Goal: Navigation & Orientation: Find specific page/section

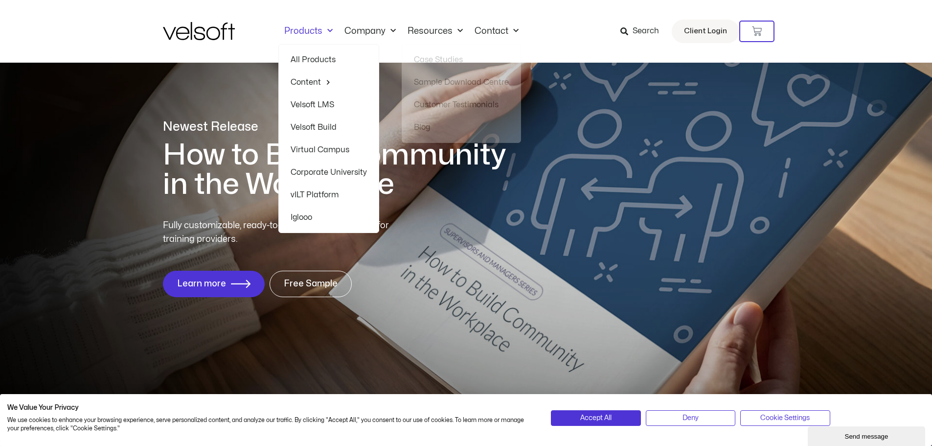
click at [312, 32] on link "Products" at bounding box center [308, 31] width 60 height 11
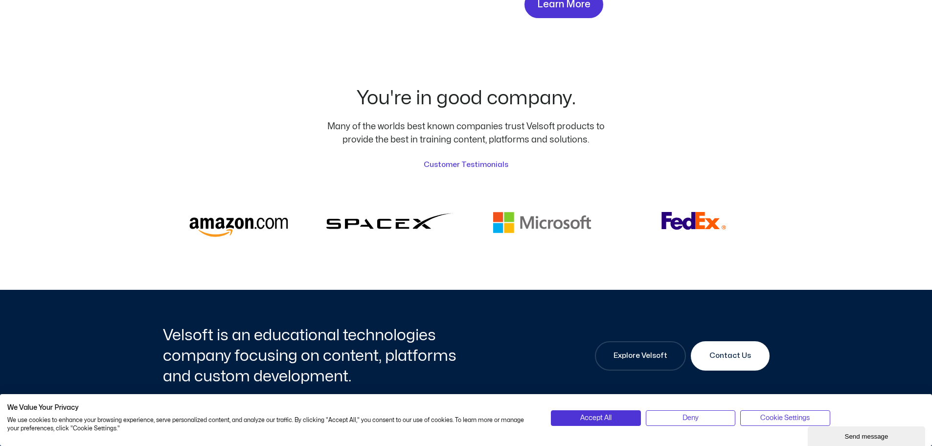
scroll to position [2398, 0]
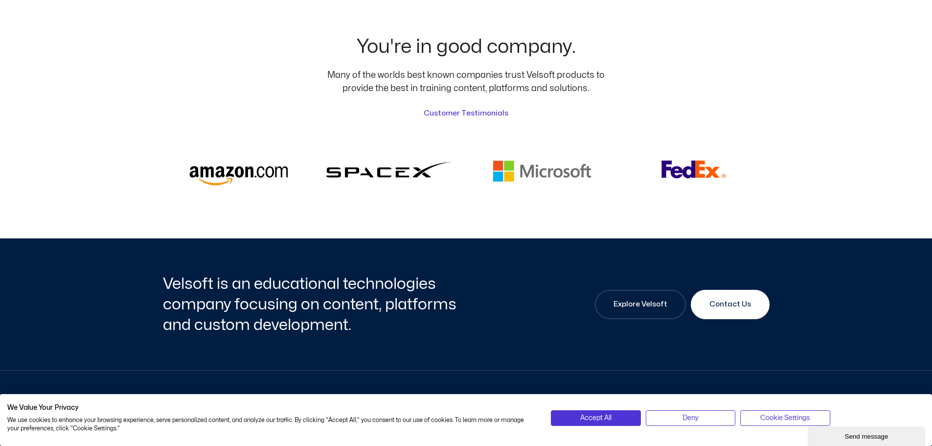
click at [524, 161] on img at bounding box center [542, 173] width 128 height 25
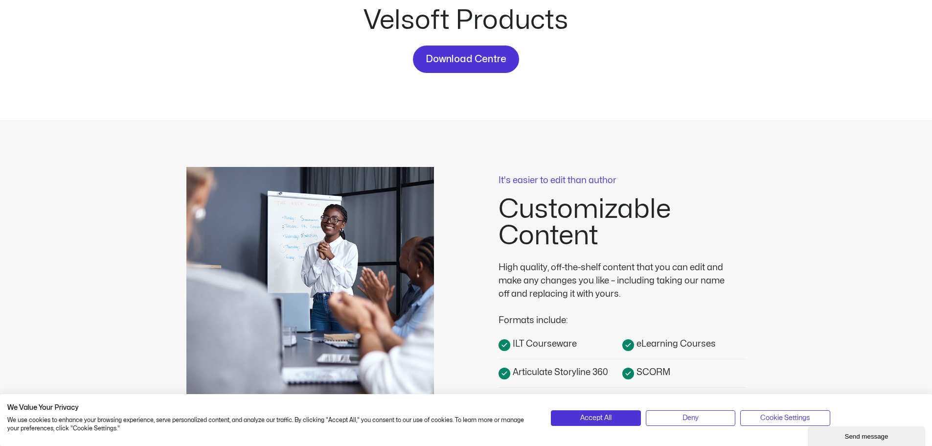
scroll to position [0, 0]
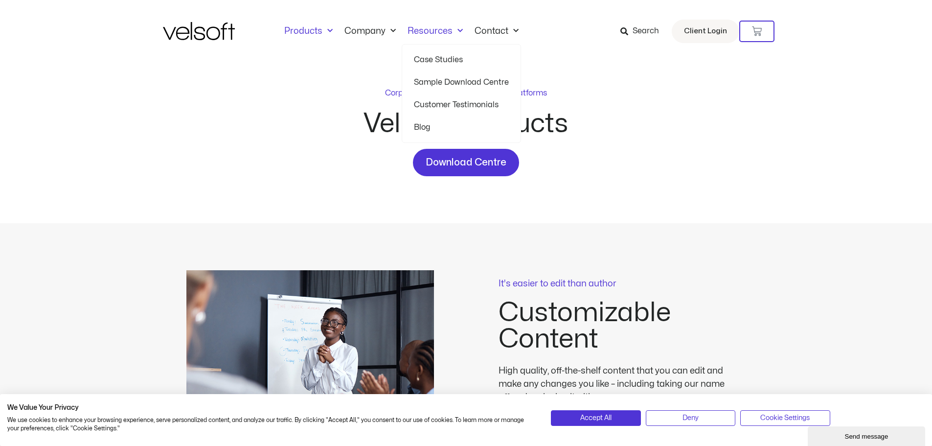
click at [433, 76] on link "Sample Download Centre" at bounding box center [461, 82] width 95 height 23
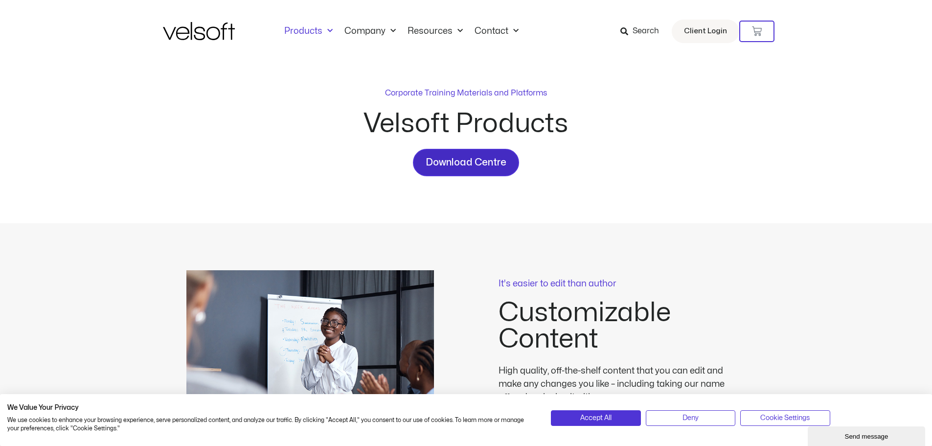
click at [495, 171] on link "Download Centre" at bounding box center [466, 162] width 106 height 27
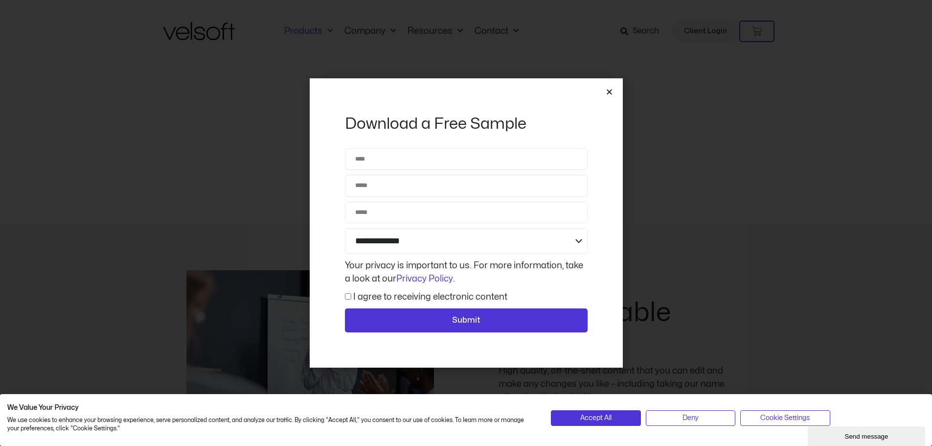
click at [609, 93] on icon "Close" at bounding box center [609, 91] width 7 height 7
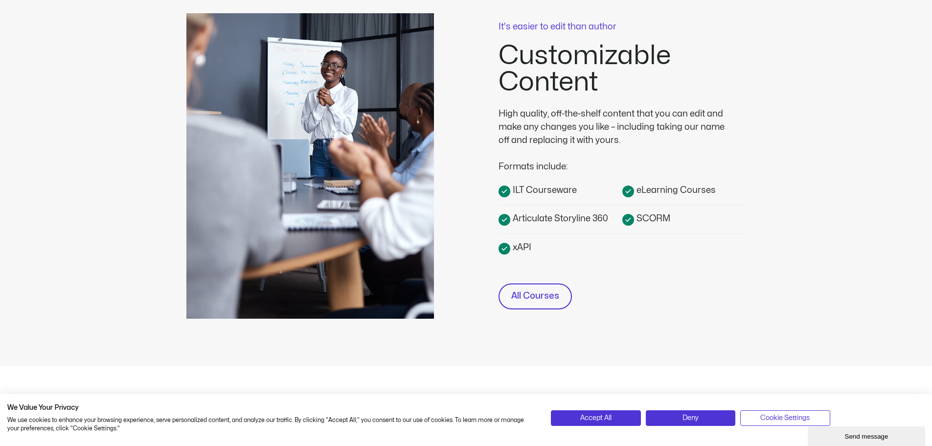
scroll to position [343, 0]
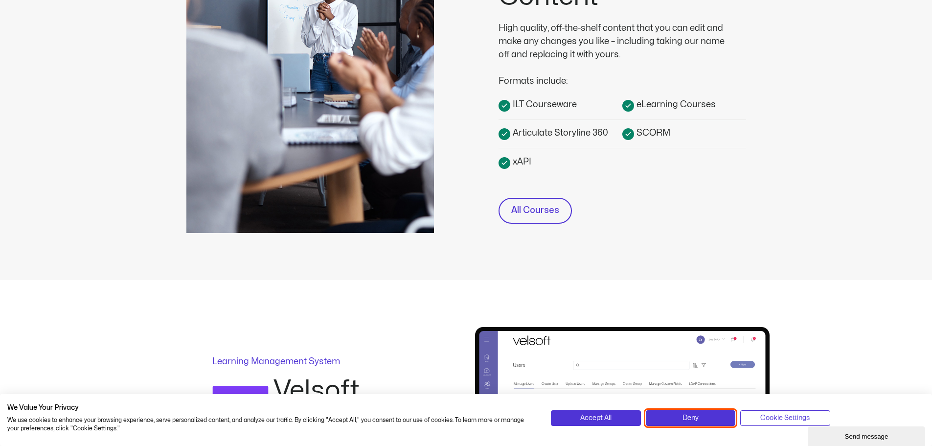
click at [693, 418] on span "Deny" at bounding box center [691, 418] width 16 height 11
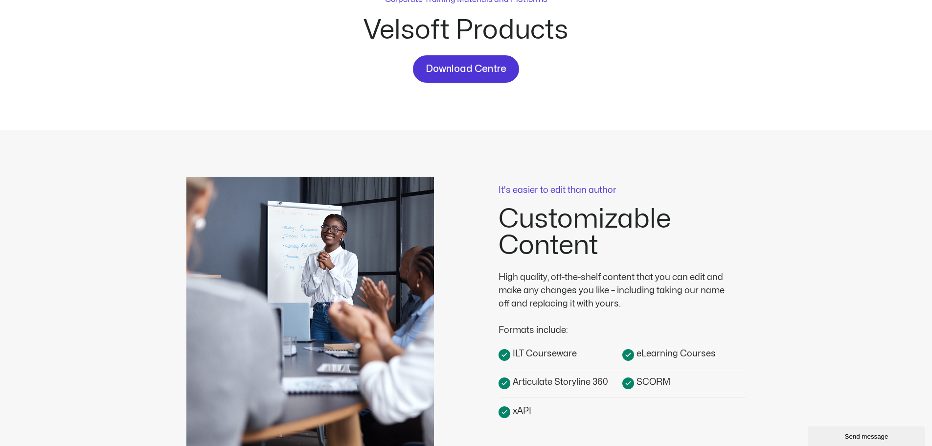
scroll to position [0, 0]
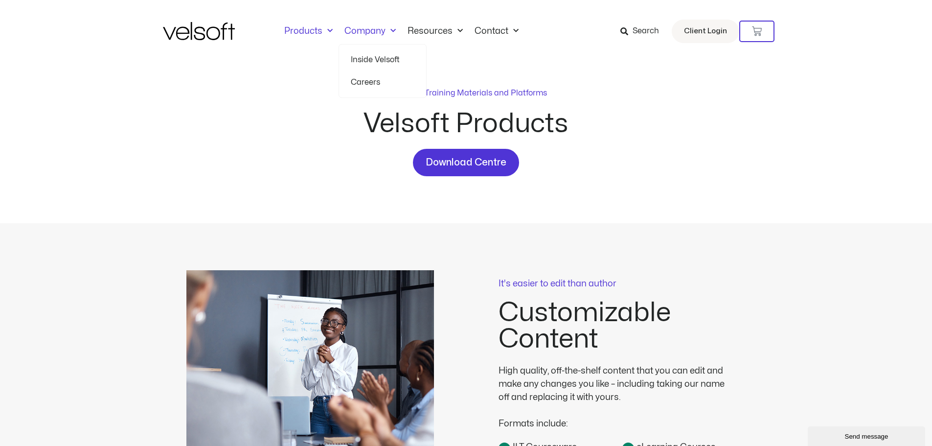
click at [383, 57] on link "Inside Velsoft" at bounding box center [383, 59] width 64 height 23
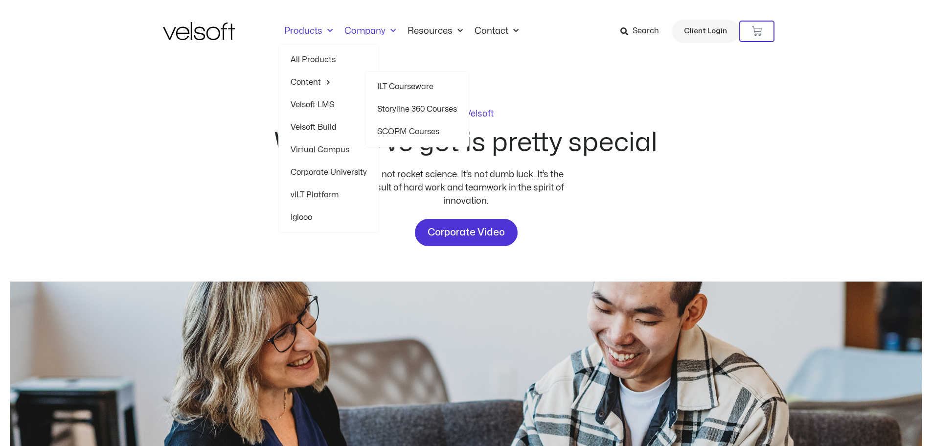
click at [318, 61] on link "All Products" at bounding box center [329, 59] width 76 height 23
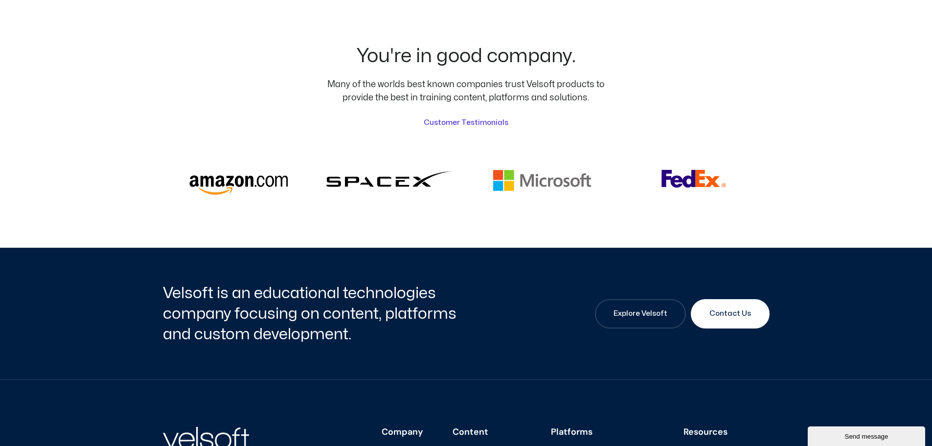
scroll to position [2382, 0]
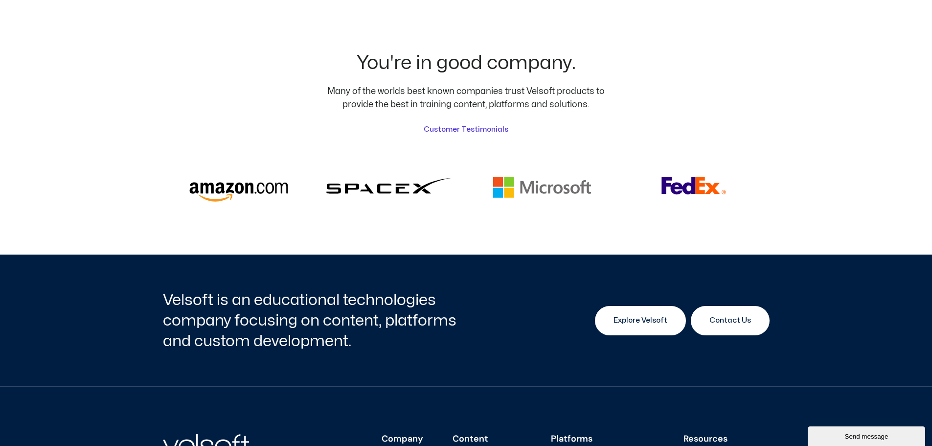
click at [617, 306] on link "Explore Velsoft" at bounding box center [640, 320] width 91 height 29
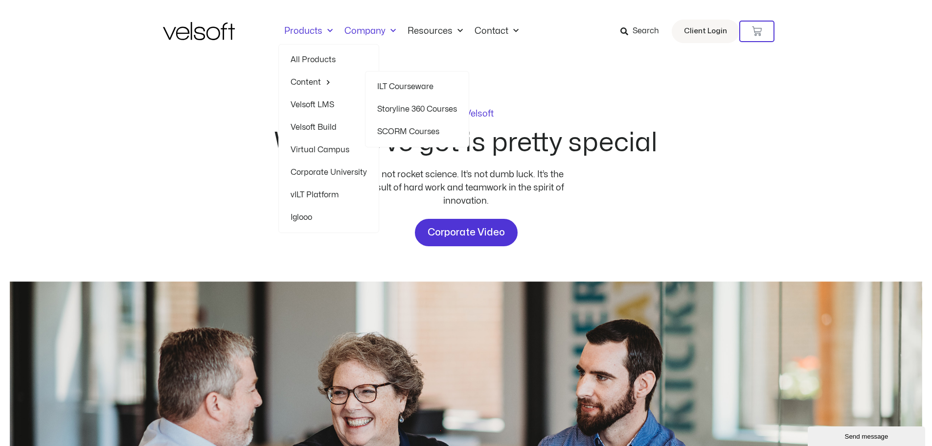
click at [399, 89] on link "ILT Courseware" at bounding box center [417, 86] width 80 height 23
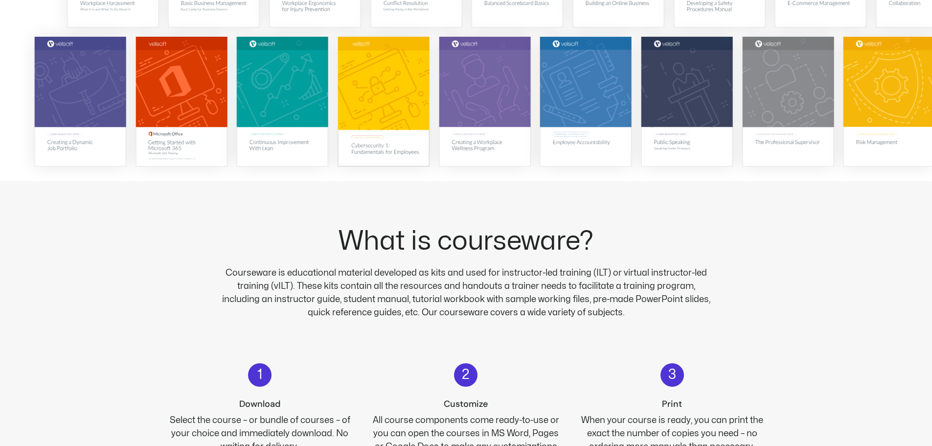
scroll to position [343, 0]
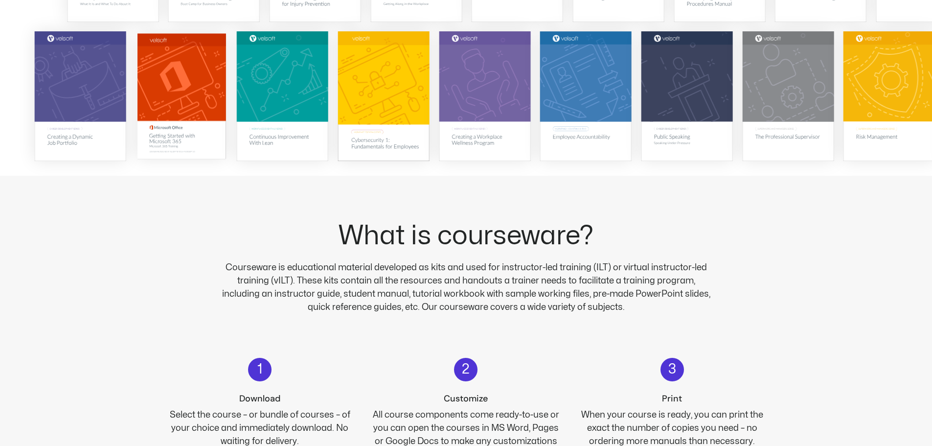
click at [189, 129] on img at bounding box center [181, 96] width 89 height 126
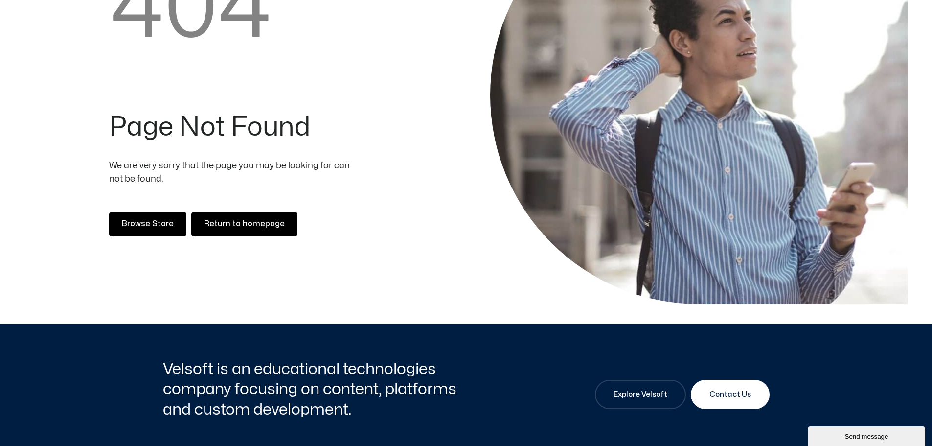
scroll to position [196, 0]
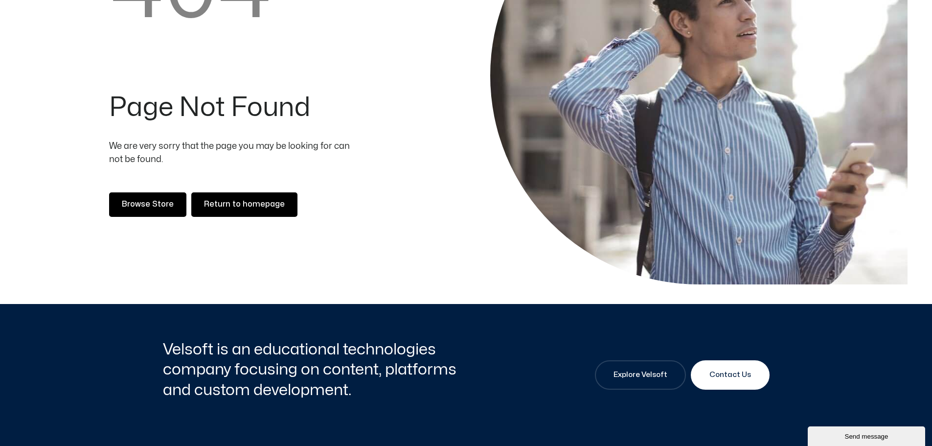
click at [149, 206] on span "Browse Store" at bounding box center [148, 204] width 52 height 13
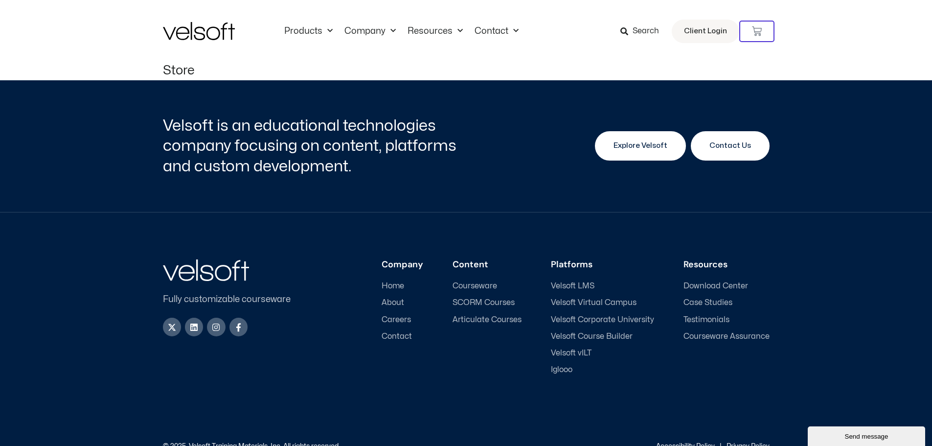
click at [660, 149] on span "Explore Velsoft" at bounding box center [641, 146] width 54 height 12
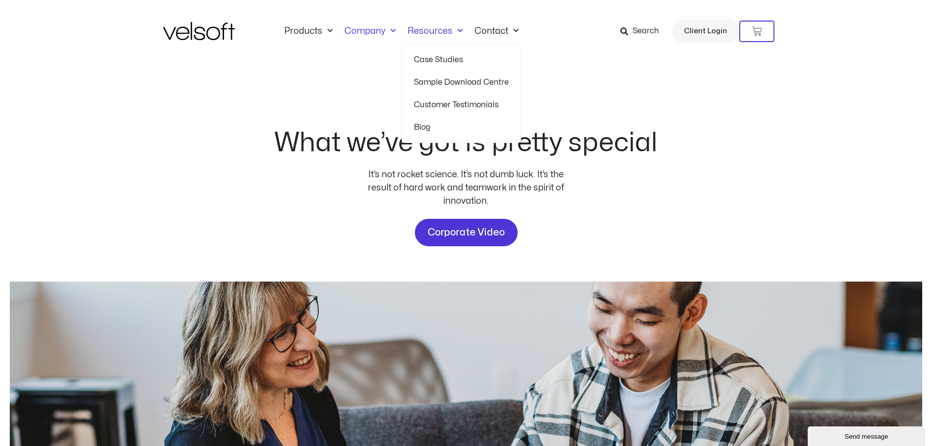
click at [450, 85] on link "Sample Download Centre" at bounding box center [461, 82] width 95 height 23
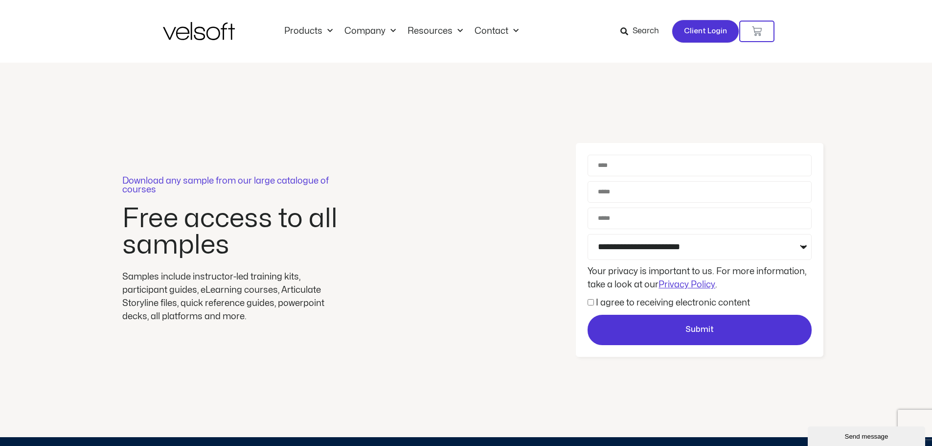
click at [699, 38] on link "Client Login" at bounding box center [706, 31] width 68 height 23
